Goal: Transaction & Acquisition: Purchase product/service

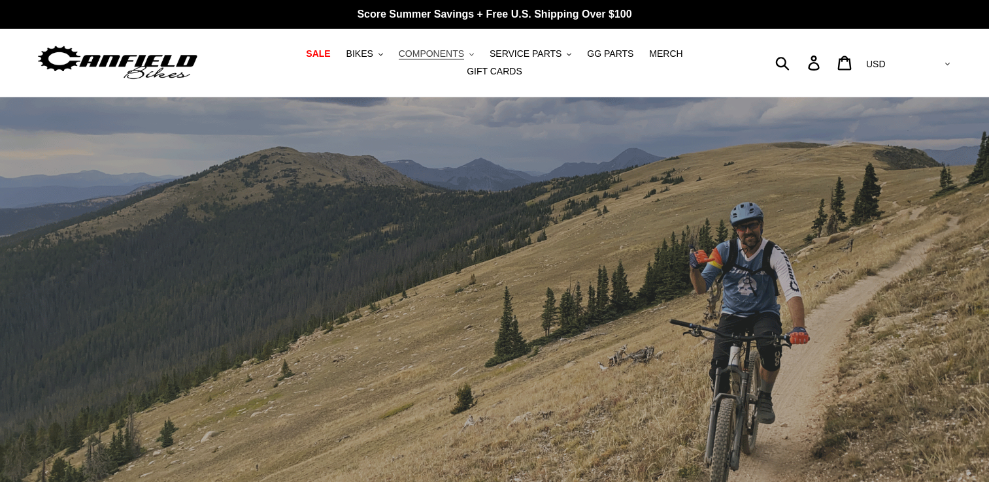
drag, startPoint x: 0, startPoint y: 0, endPoint x: 408, endPoint y: 58, distance: 412.0
click at [408, 58] on span "COMPONENTS" at bounding box center [431, 53] width 65 height 11
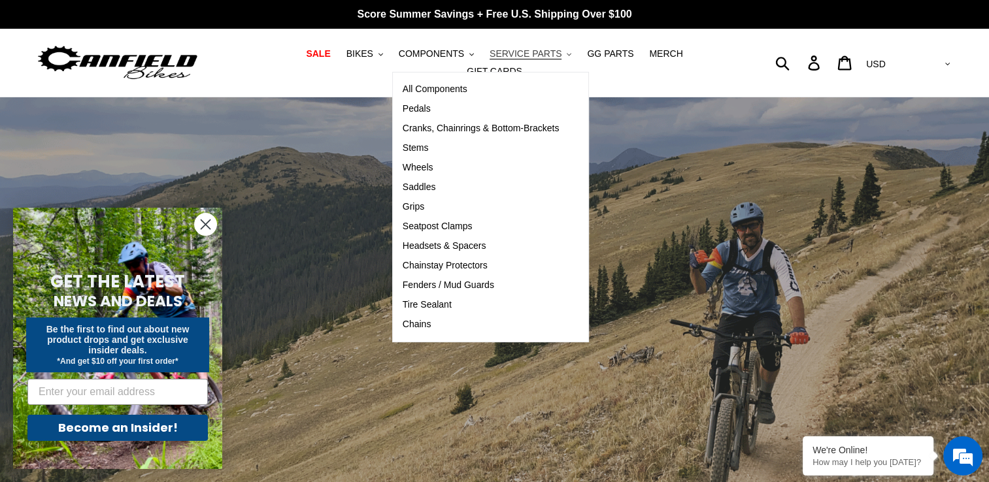
click at [490, 59] on span "SERVICE PARTS" at bounding box center [526, 53] width 72 height 11
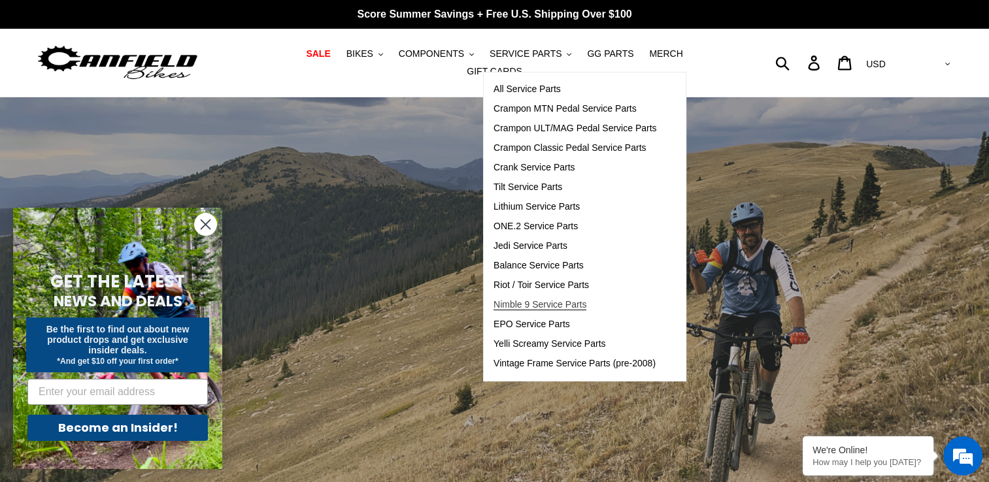
click at [504, 310] on span "Nimble 9 Service Parts" at bounding box center [540, 304] width 93 height 11
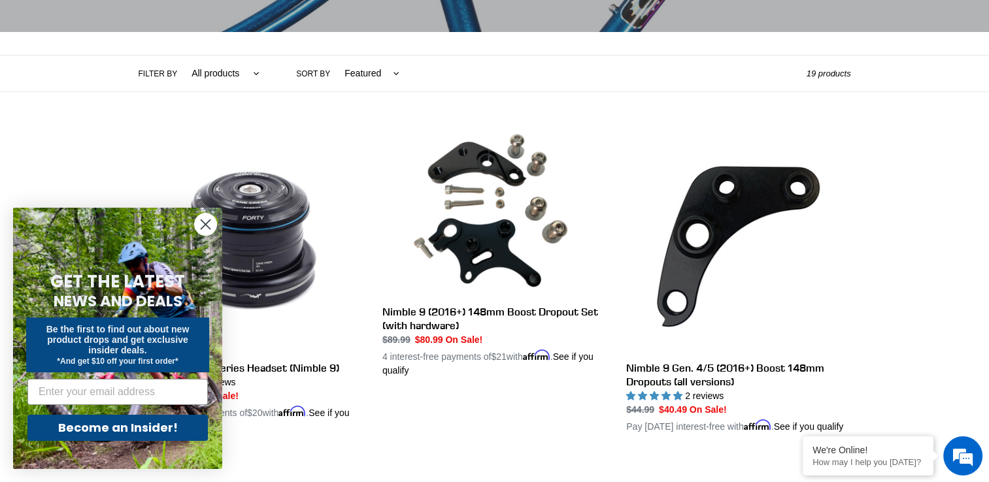
click at [209, 222] on icon "Close dialog" at bounding box center [205, 224] width 9 height 9
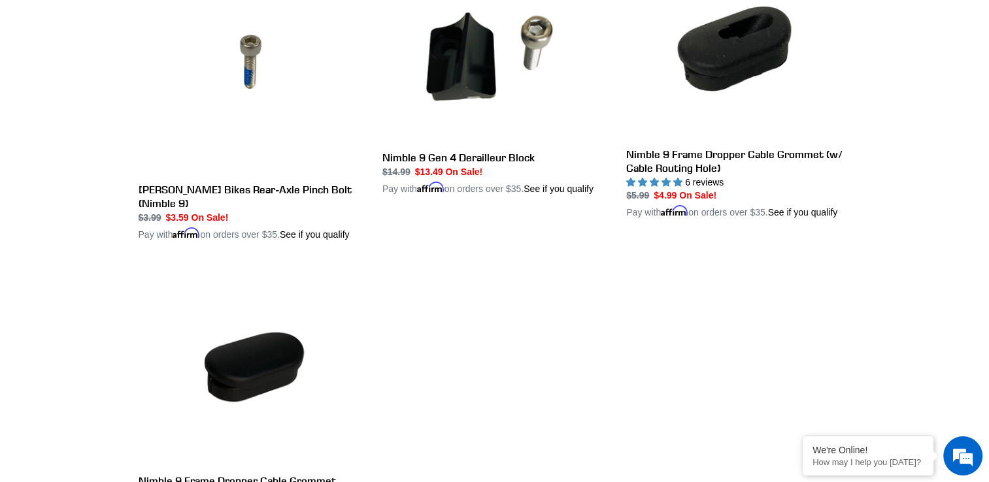
scroll to position [2092, 0]
